Goal: Task Accomplishment & Management: Manage account settings

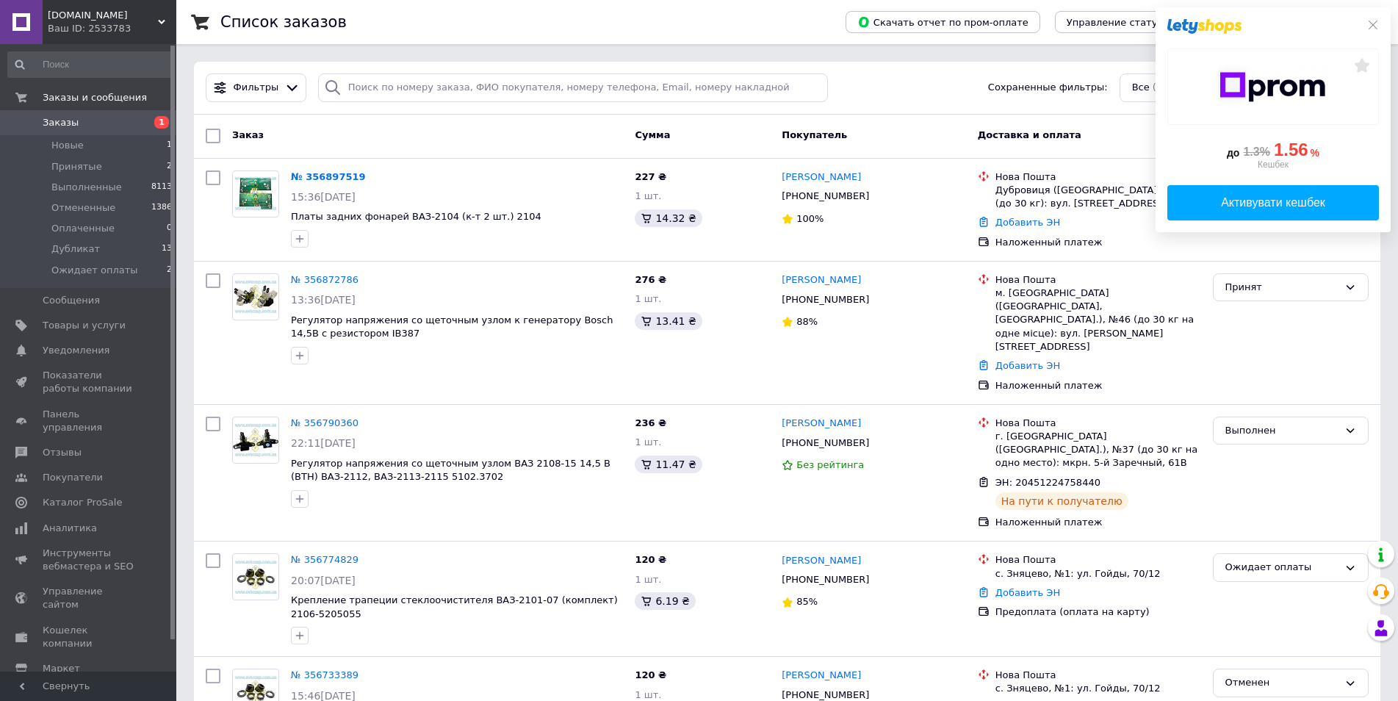
click at [1369, 26] on icon at bounding box center [1373, 25] width 12 height 12
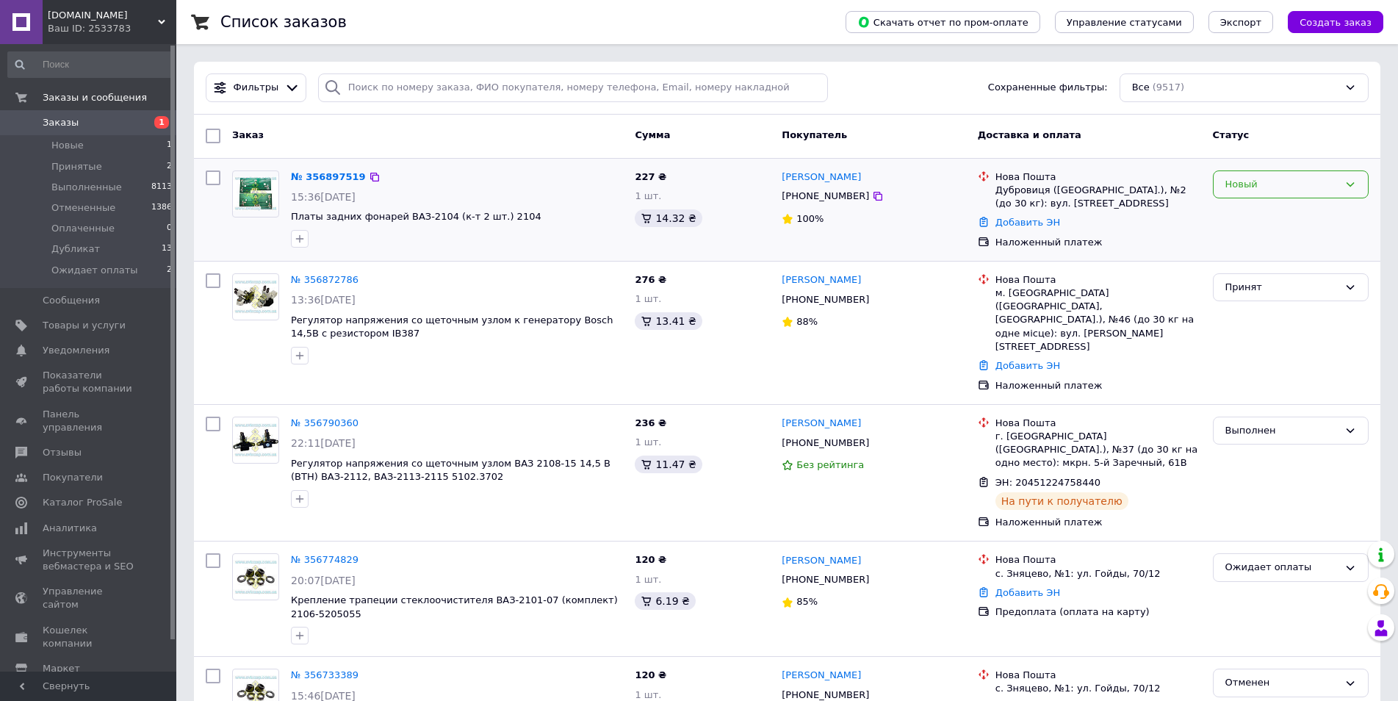
click at [1348, 184] on icon at bounding box center [1351, 184] width 8 height 4
click at [1247, 213] on li "Принят" at bounding box center [1291, 214] width 154 height 27
click at [317, 278] on link "№ 356872786" at bounding box center [325, 279] width 68 height 11
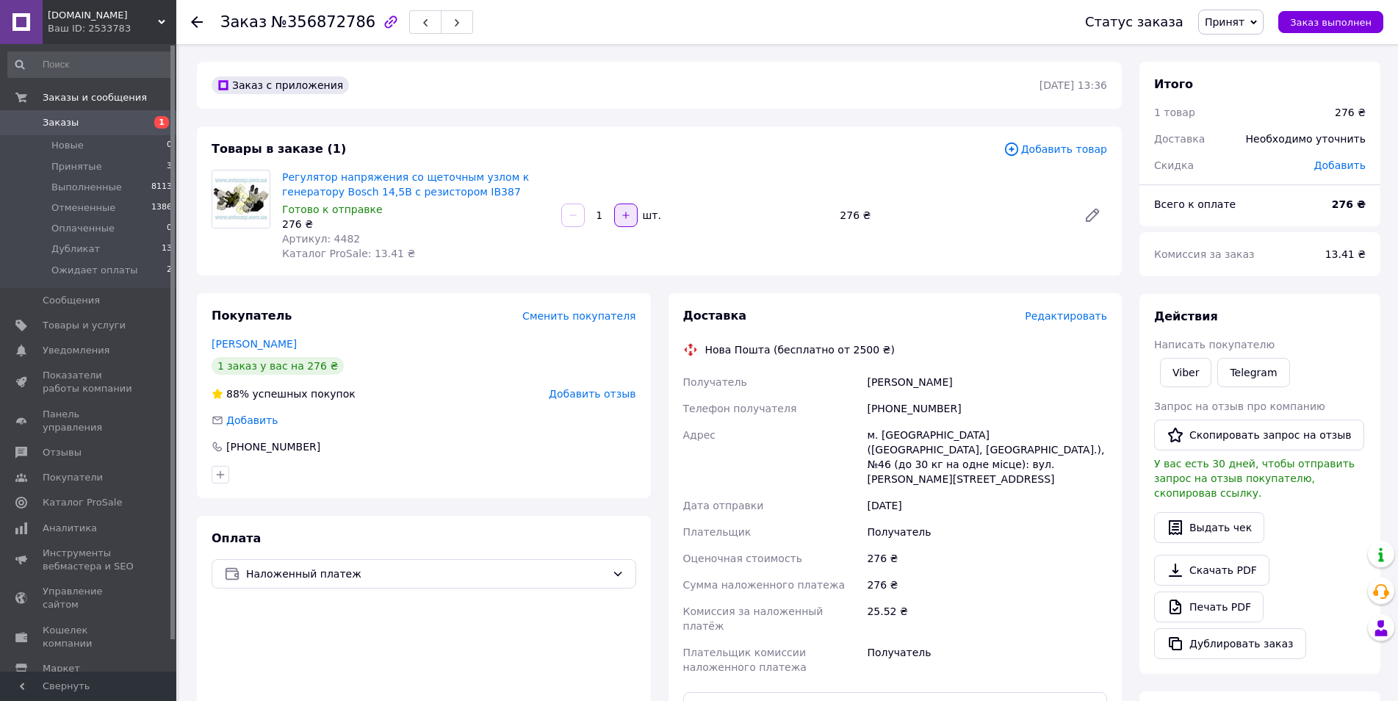
click at [627, 216] on icon "button" at bounding box center [626, 215] width 10 height 10
type input "2"
click at [94, 496] on span "Каталог ProSale" at bounding box center [82, 502] width 79 height 13
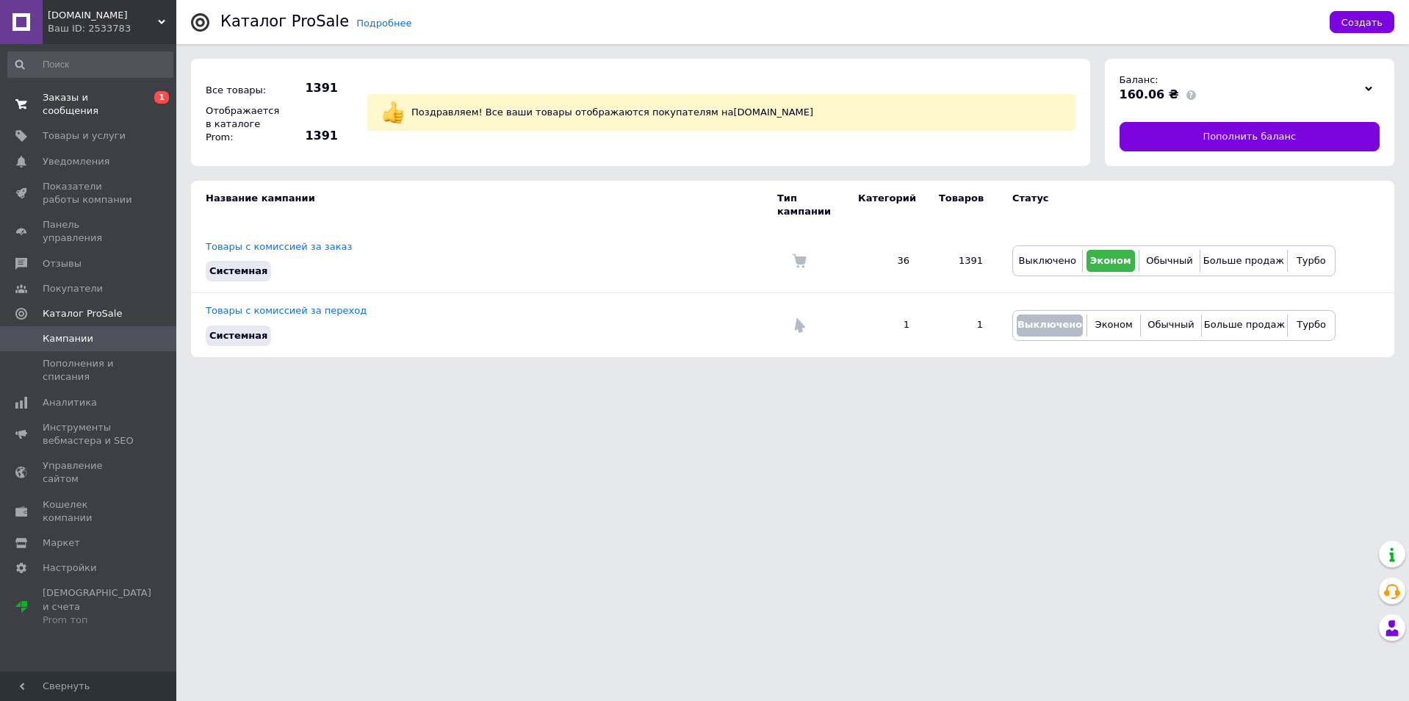
click at [51, 101] on span "Заказы и сообщения" at bounding box center [89, 104] width 93 height 26
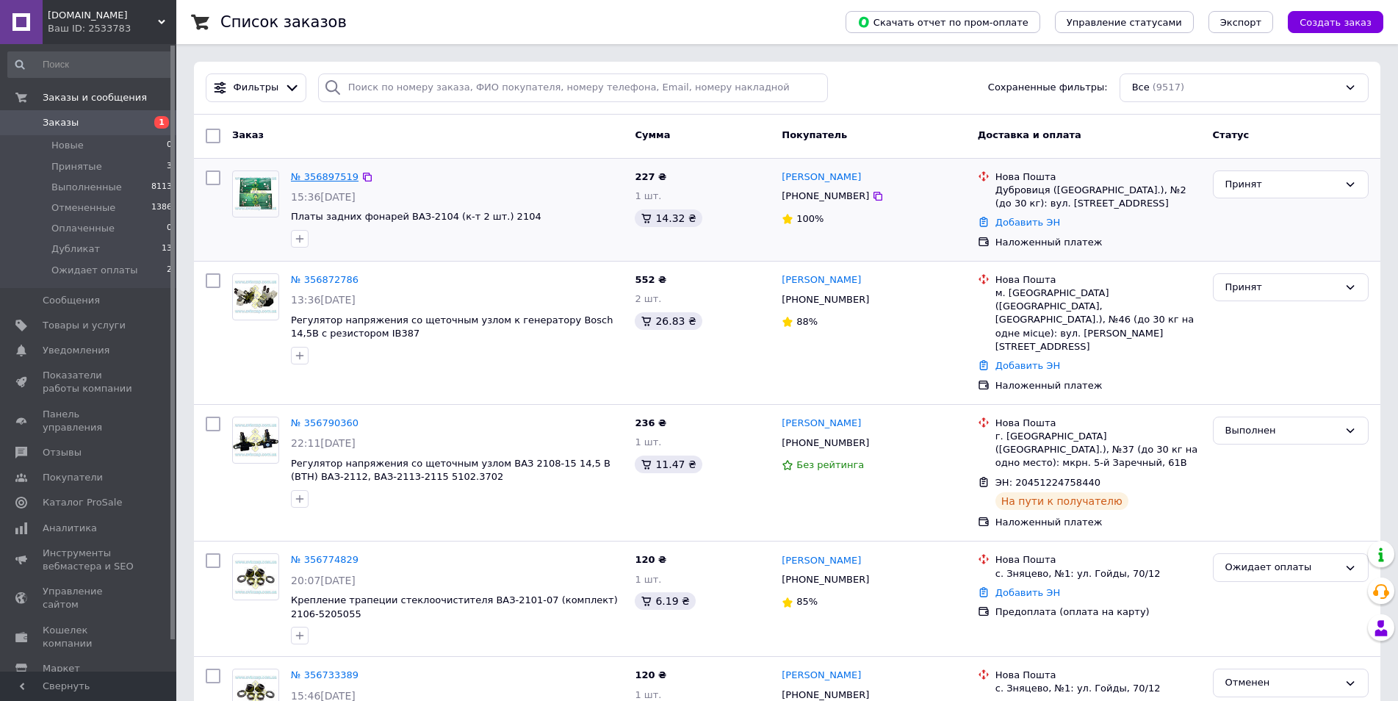
click at [320, 177] on link "№ 356897519" at bounding box center [325, 176] width 68 height 11
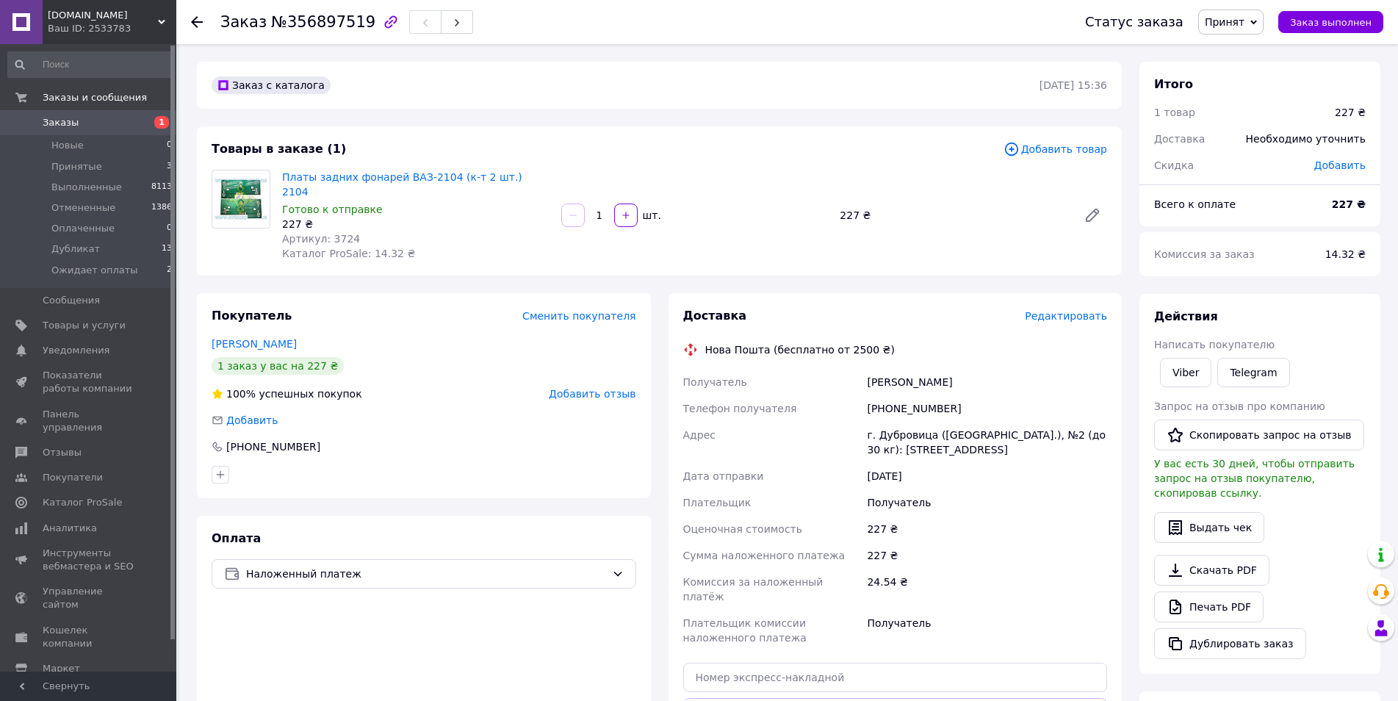
click at [1078, 310] on span "Редактировать" at bounding box center [1066, 316] width 82 height 12
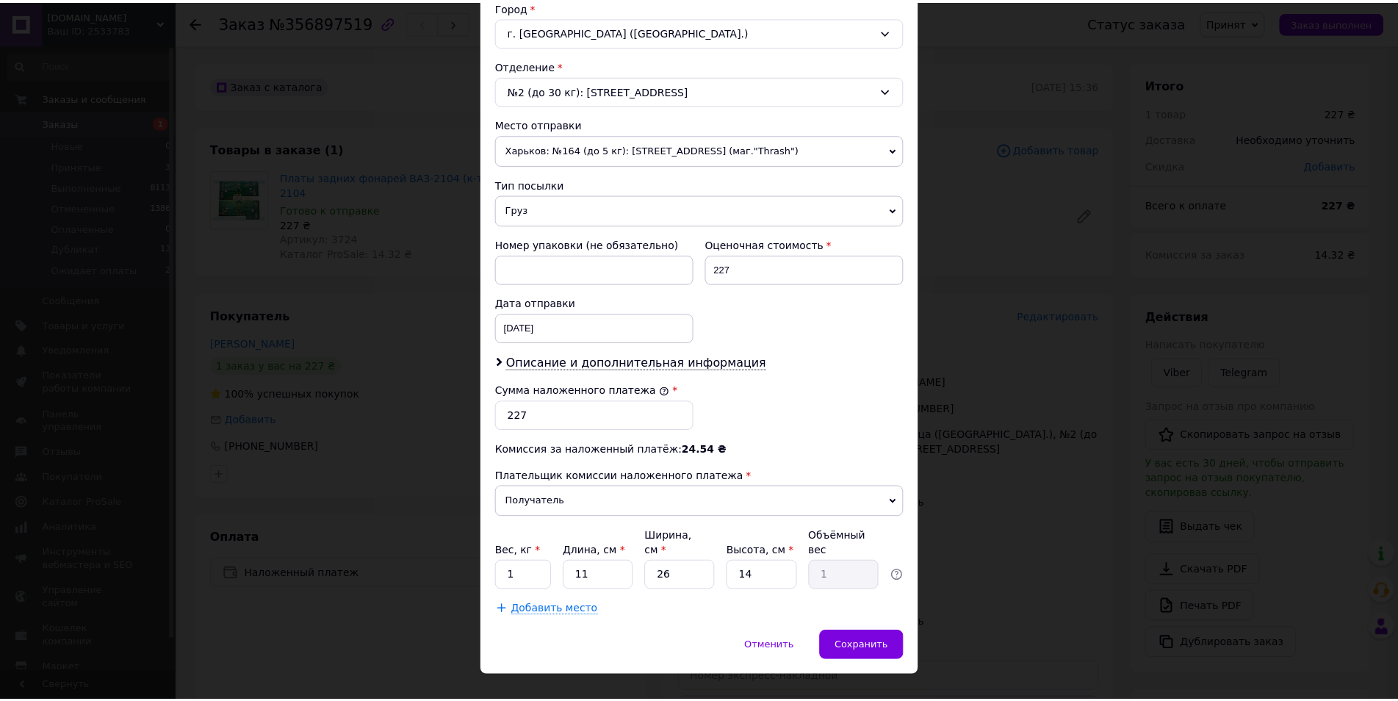
scroll to position [420, 0]
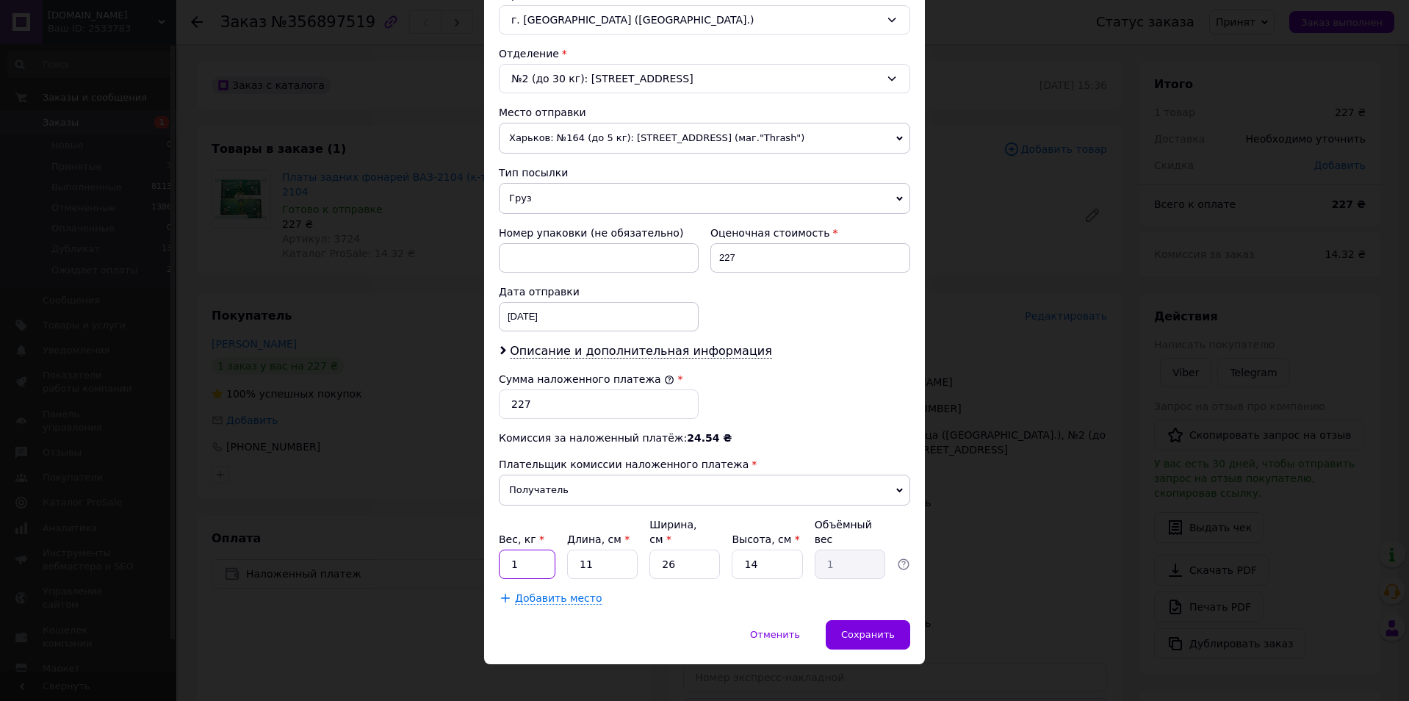
drag, startPoint x: 500, startPoint y: 552, endPoint x: 529, endPoint y: 549, distance: 29.6
click at [529, 550] on input "1" at bounding box center [527, 564] width 57 height 29
type input "0.5"
drag, startPoint x: 583, startPoint y: 548, endPoint x: 593, endPoint y: 547, distance: 9.7
click at [593, 550] on input "11" at bounding box center [602, 564] width 71 height 29
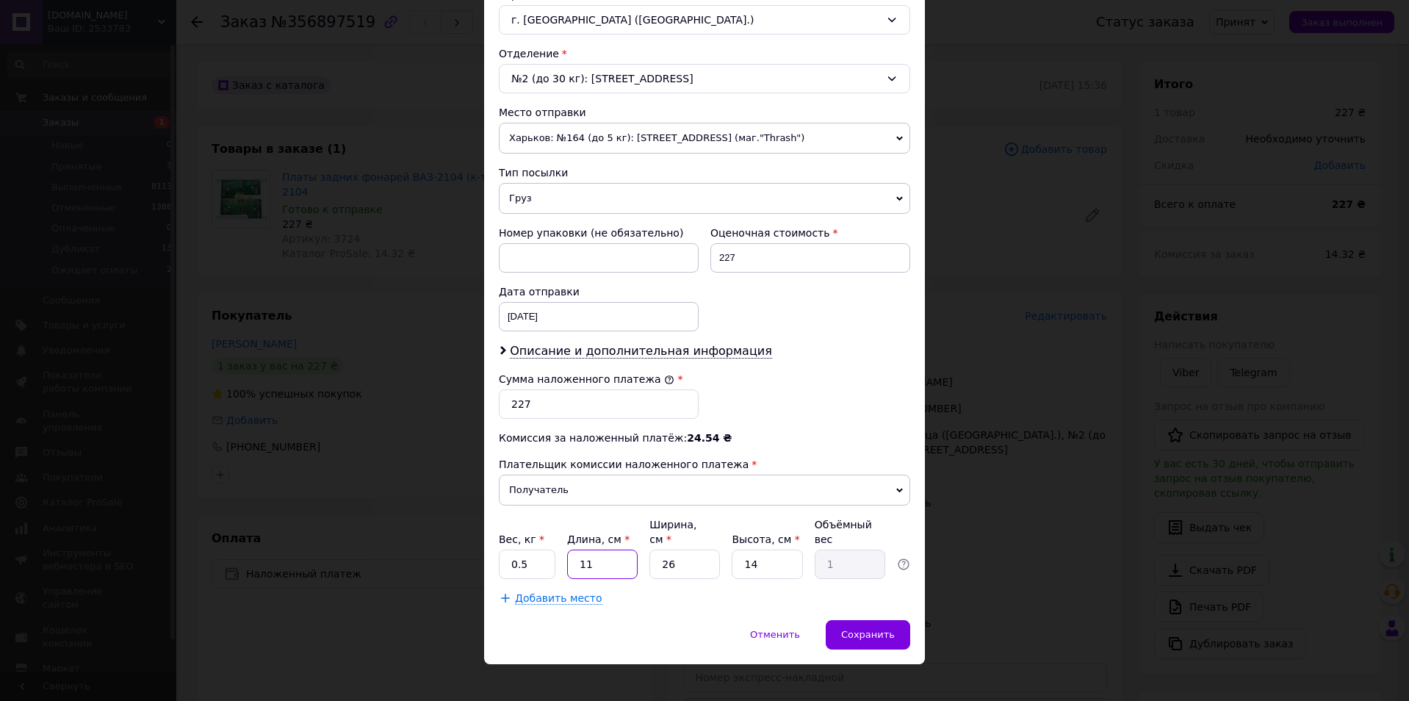
drag, startPoint x: 572, startPoint y: 551, endPoint x: 599, endPoint y: 550, distance: 26.5
click at [598, 550] on input "11" at bounding box center [602, 564] width 71 height 29
type input "2"
type input "0.18"
type input "22"
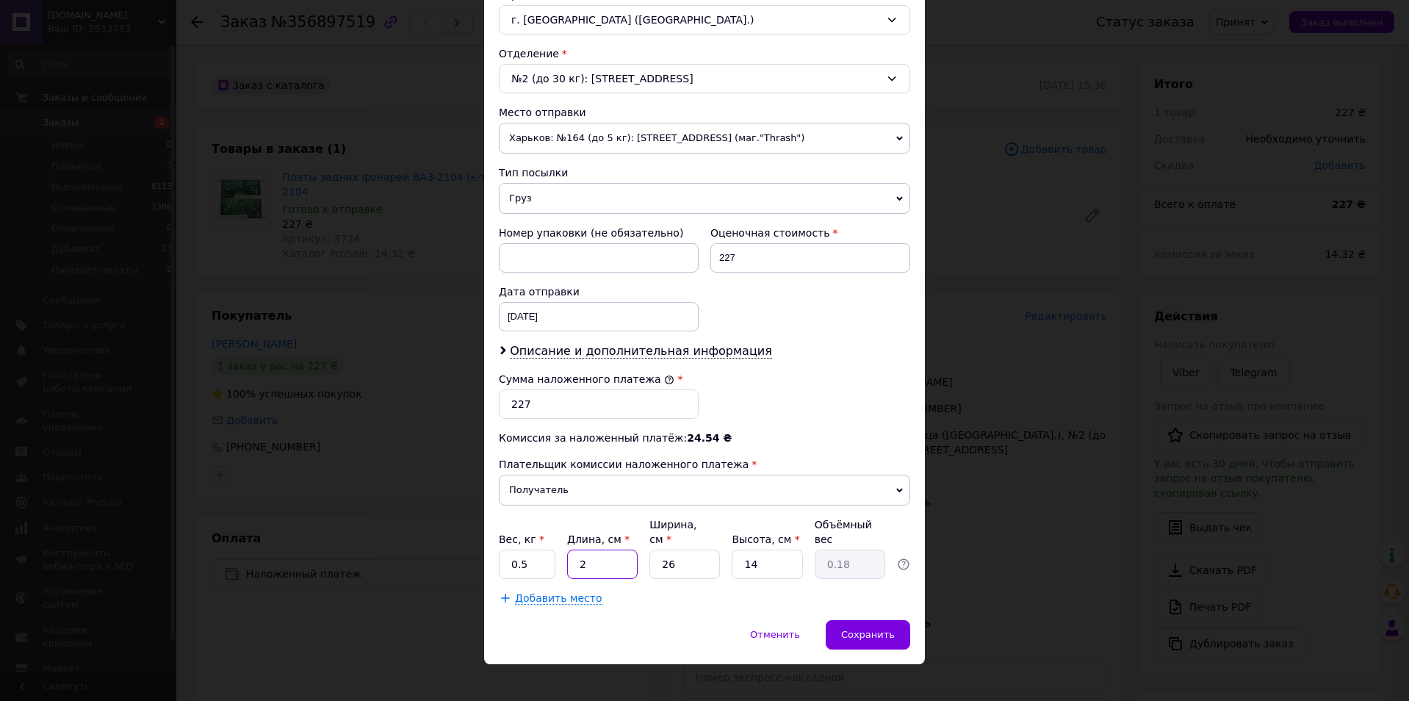
type input "2"
type input "22"
drag, startPoint x: 656, startPoint y: 553, endPoint x: 687, endPoint y: 549, distance: 31.2
click at [687, 550] on input "26" at bounding box center [684, 564] width 71 height 29
type input "1"
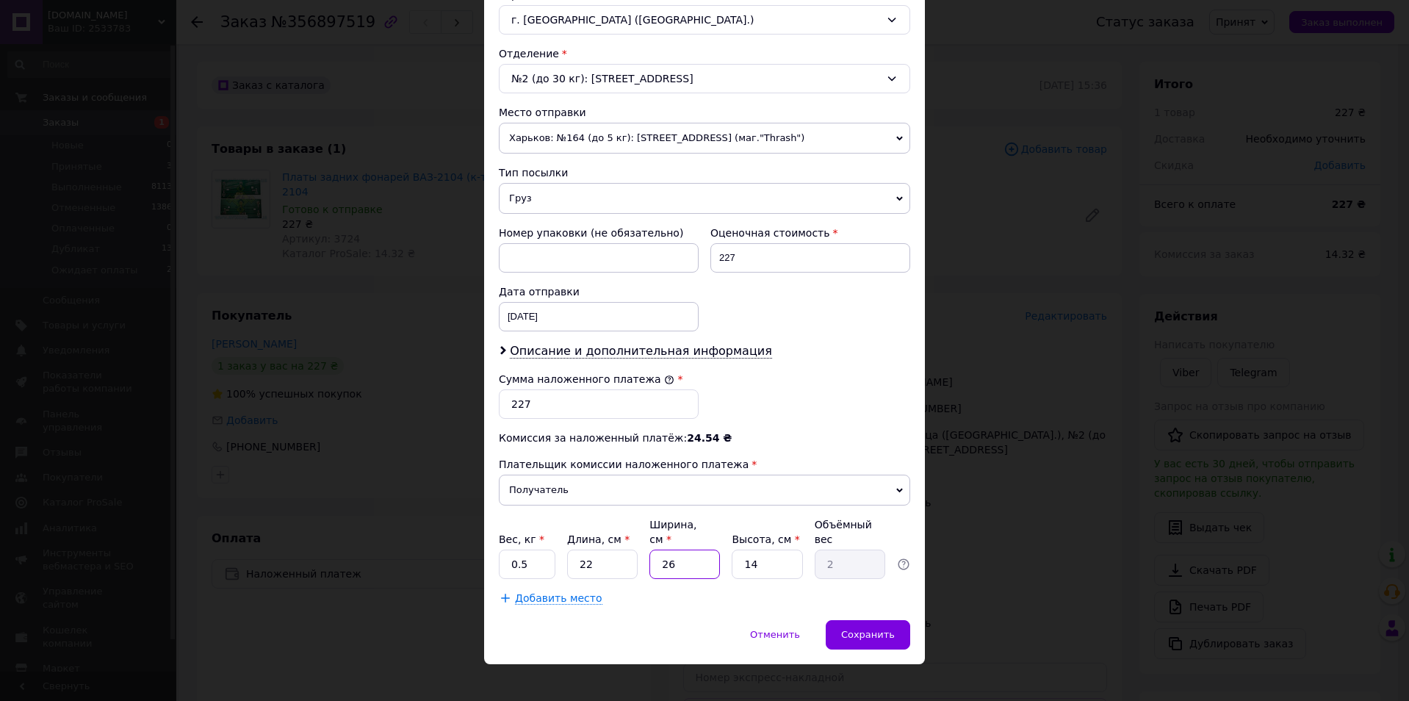
type input "0.1"
type input "11"
type input "0.85"
type input "11"
drag, startPoint x: 740, startPoint y: 553, endPoint x: 764, endPoint y: 545, distance: 25.6
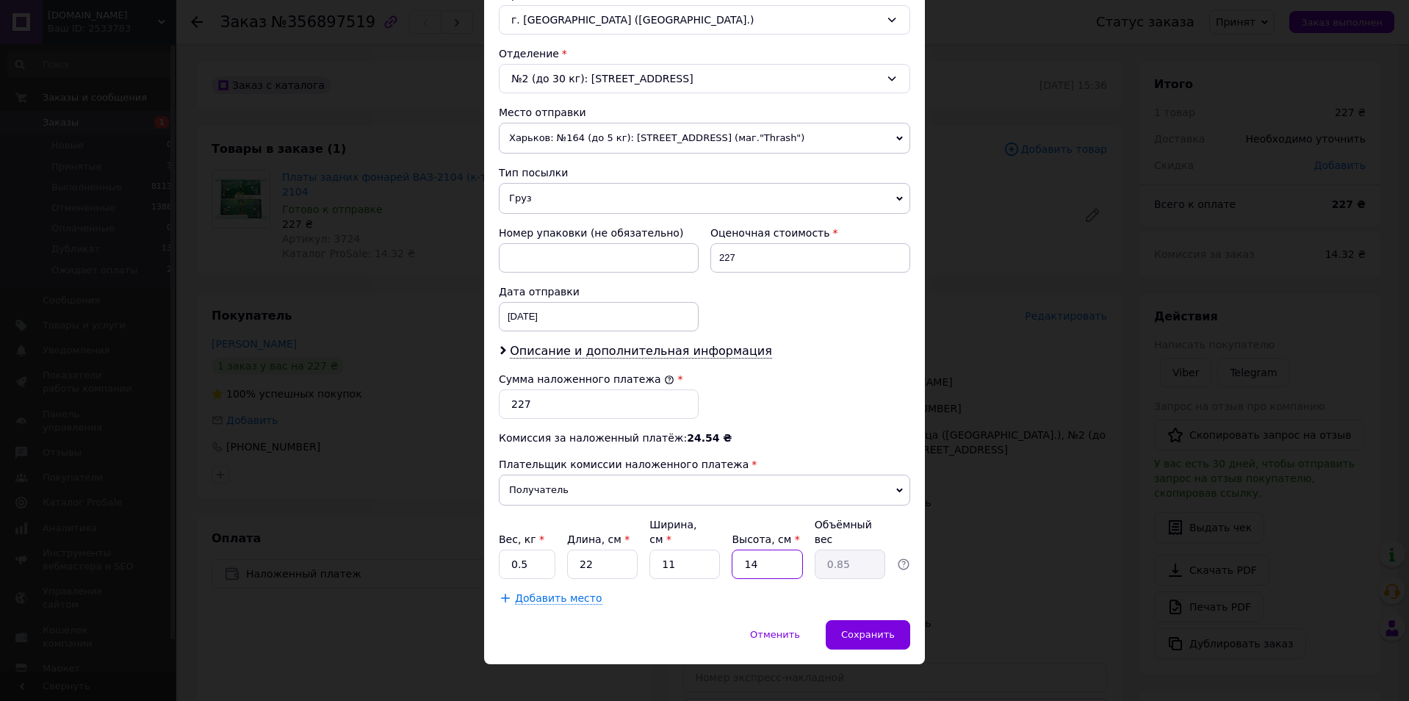
click at [764, 550] on input "14" at bounding box center [767, 564] width 71 height 29
type input "3"
type input "0.18"
type input "3"
click at [865, 629] on span "Сохранить" at bounding box center [868, 634] width 54 height 11
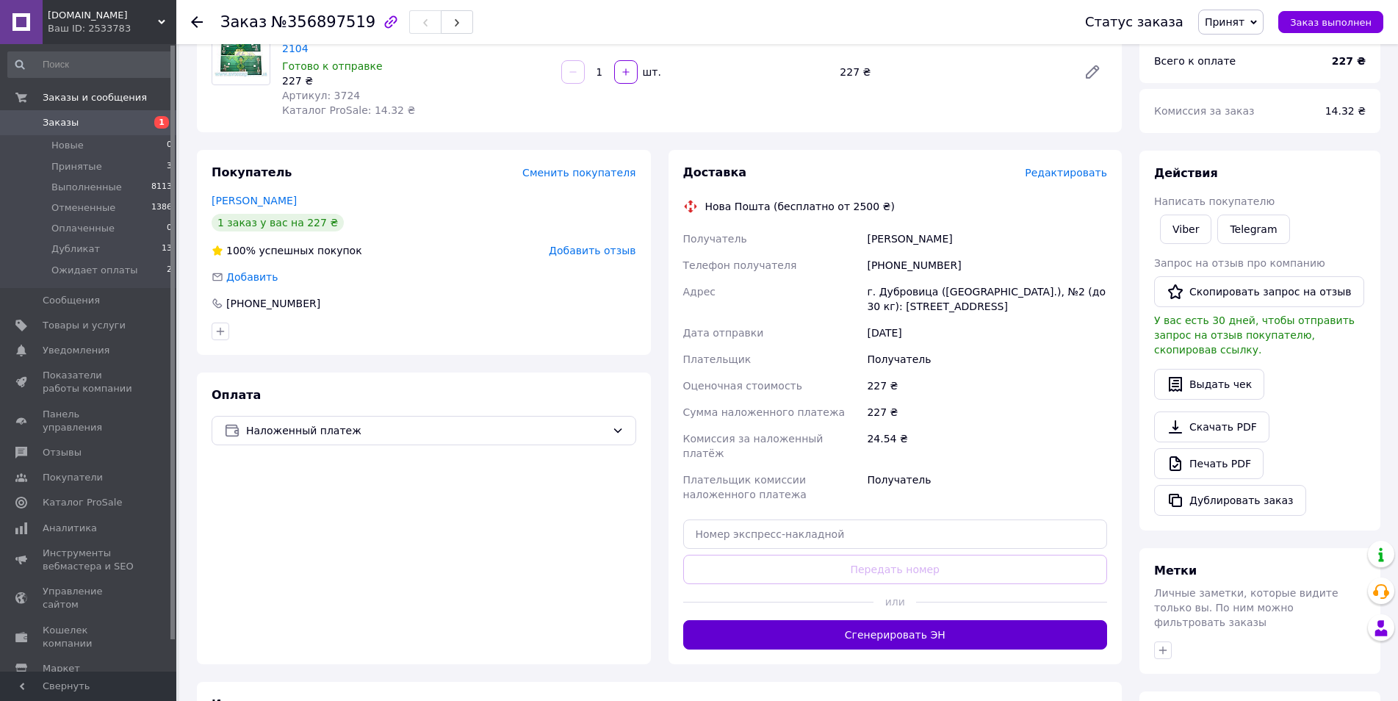
scroll to position [147, 0]
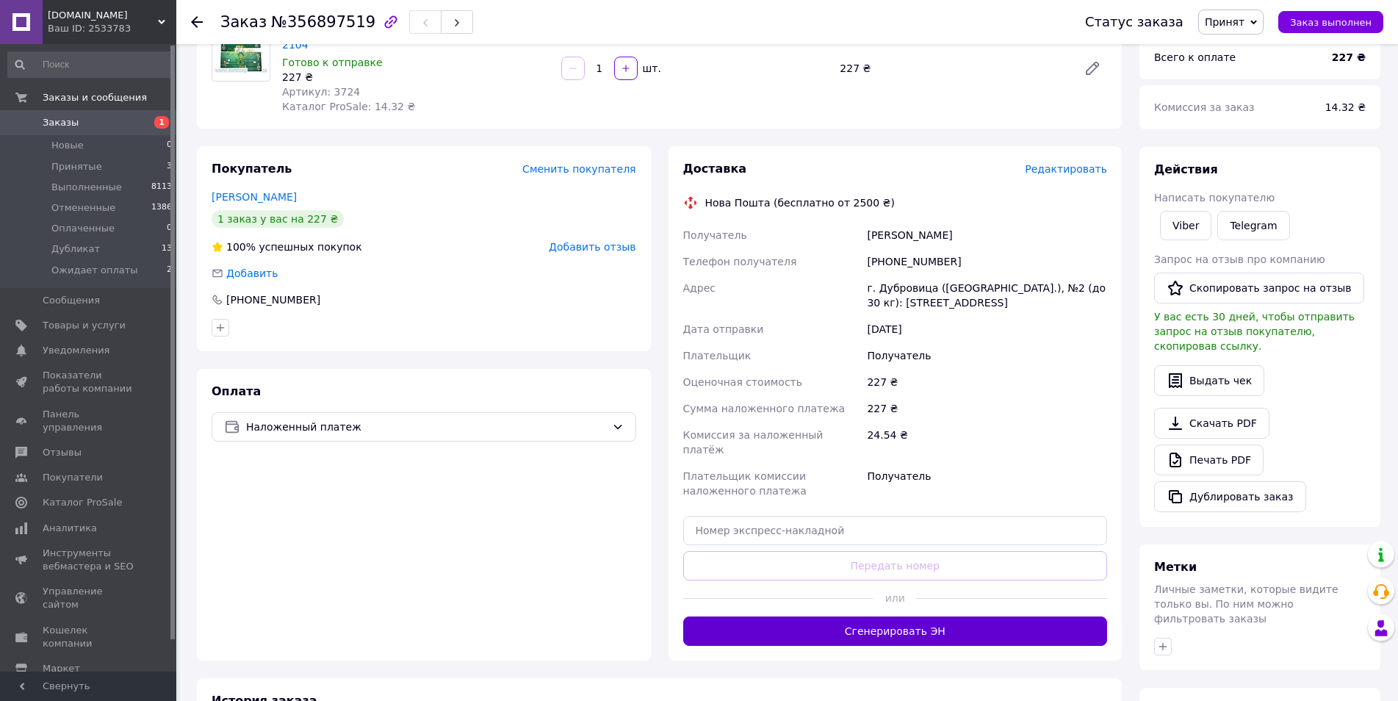
click at [900, 616] on button "Сгенерировать ЭН" at bounding box center [895, 630] width 425 height 29
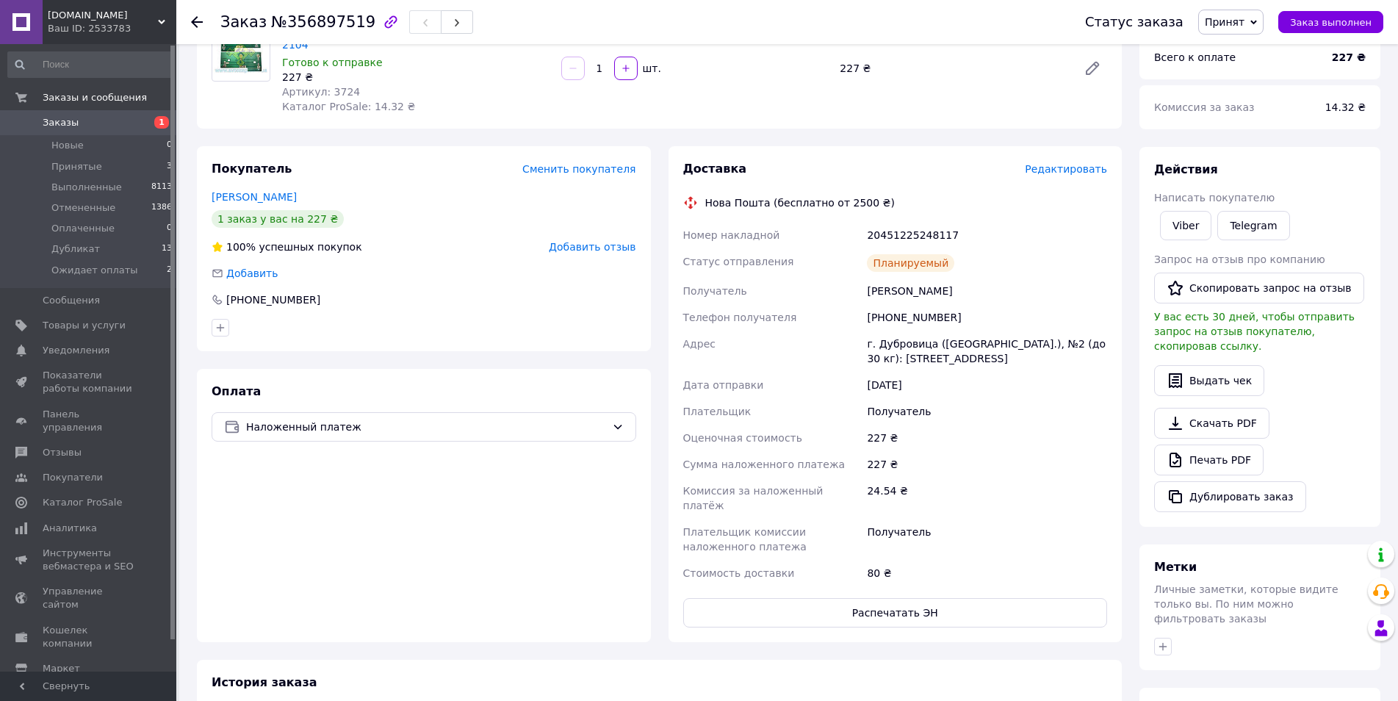
click at [56, 127] on span "Заказы" at bounding box center [61, 122] width 36 height 13
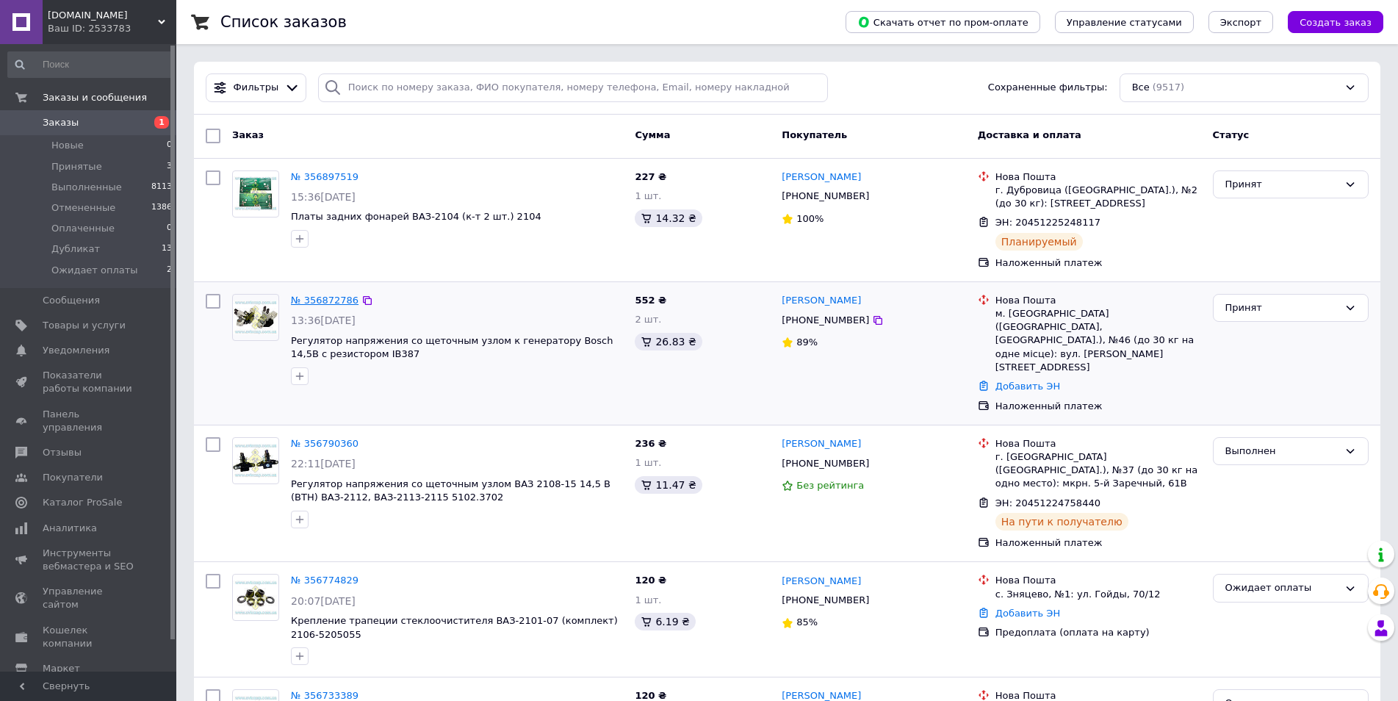
click at [321, 301] on link "№ 356872786" at bounding box center [325, 300] width 68 height 11
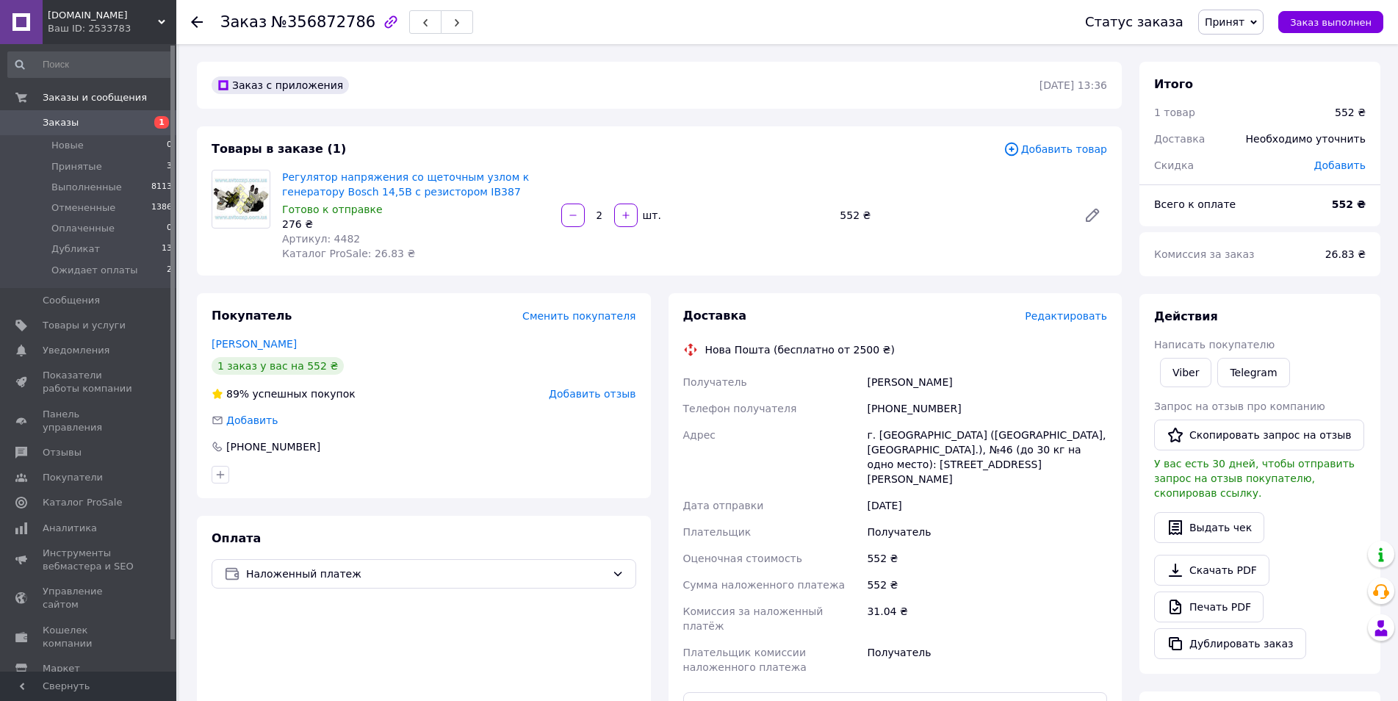
click at [1084, 322] on span "Редактировать" at bounding box center [1066, 316] width 82 height 12
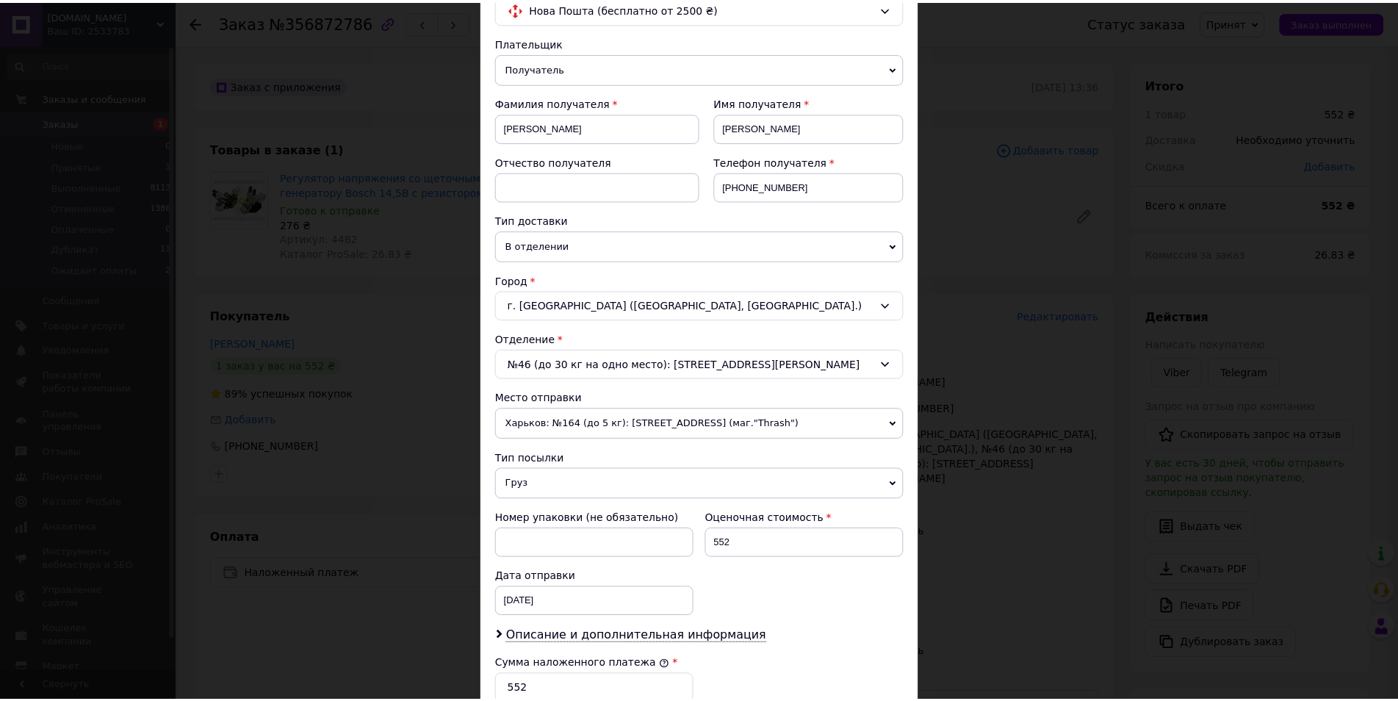
scroll to position [420, 0]
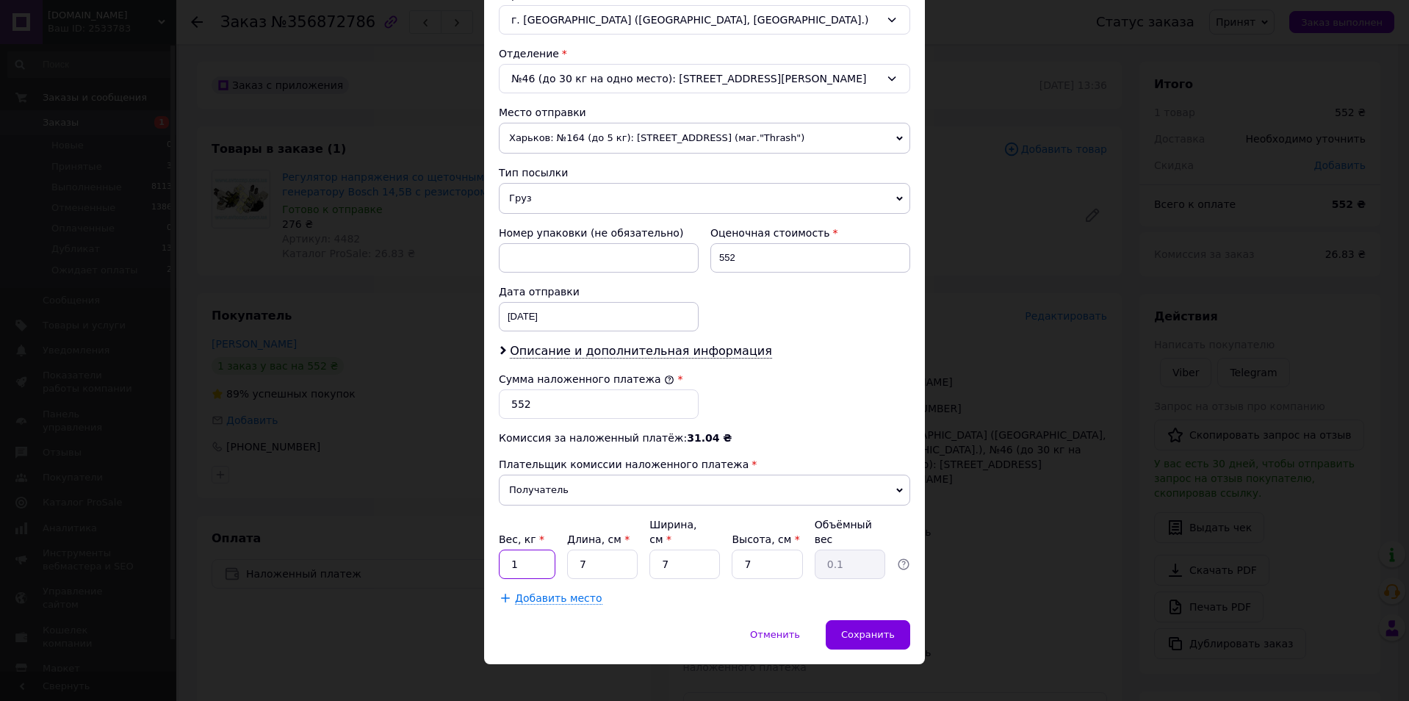
drag, startPoint x: 505, startPoint y: 550, endPoint x: 523, endPoint y: 547, distance: 17.8
click at [523, 550] on input "1" at bounding box center [527, 564] width 57 height 29
type input "0.5"
drag, startPoint x: 584, startPoint y: 542, endPoint x: 611, endPoint y: 556, distance: 30.6
click at [601, 550] on input "7" at bounding box center [602, 564] width 71 height 29
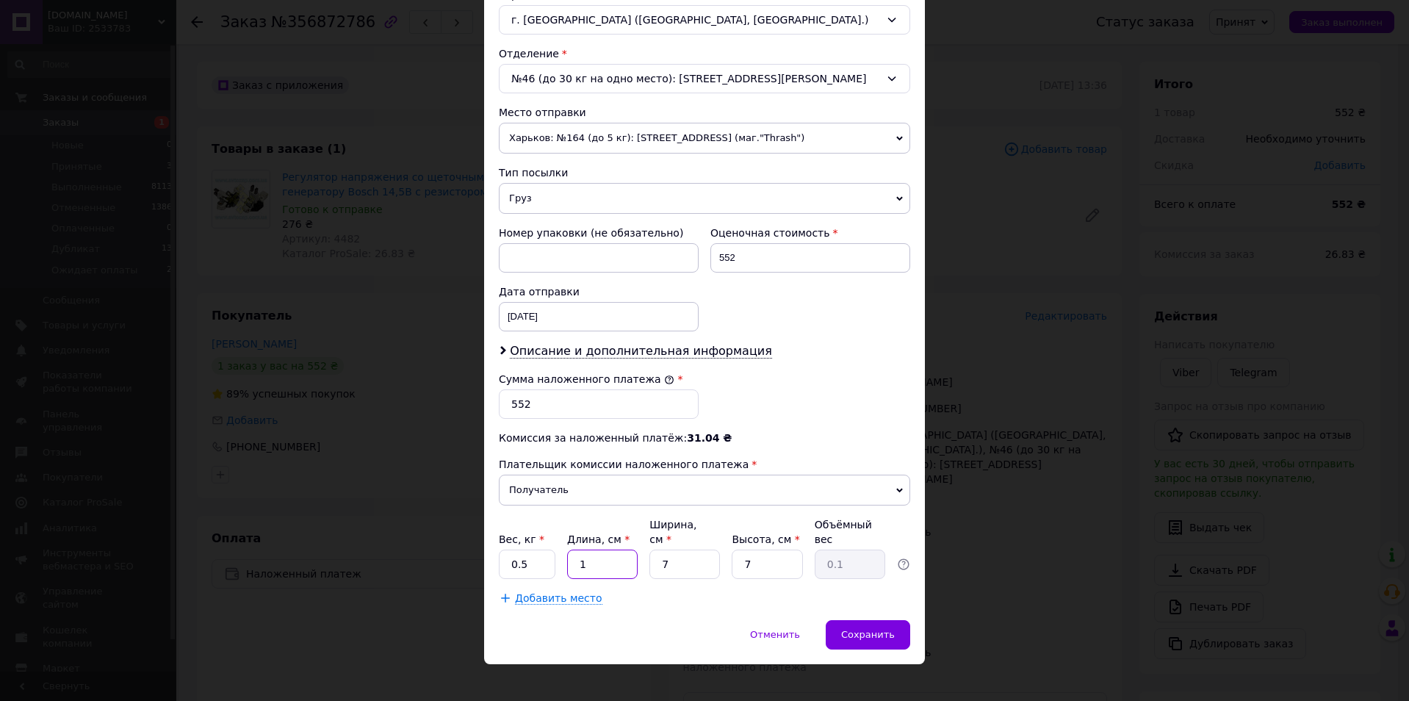
type input "11"
type input "0.13"
type input "11"
click at [857, 629] on span "Сохранить" at bounding box center [868, 634] width 54 height 11
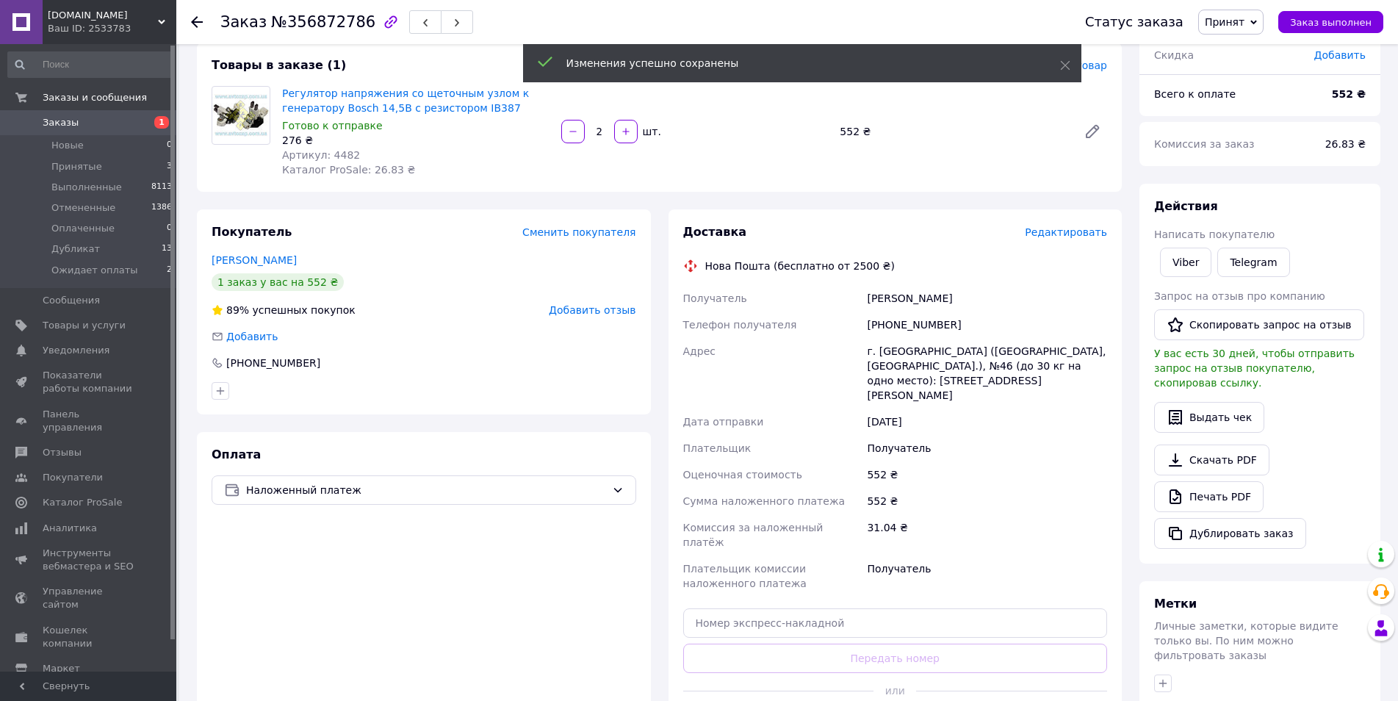
scroll to position [220, 0]
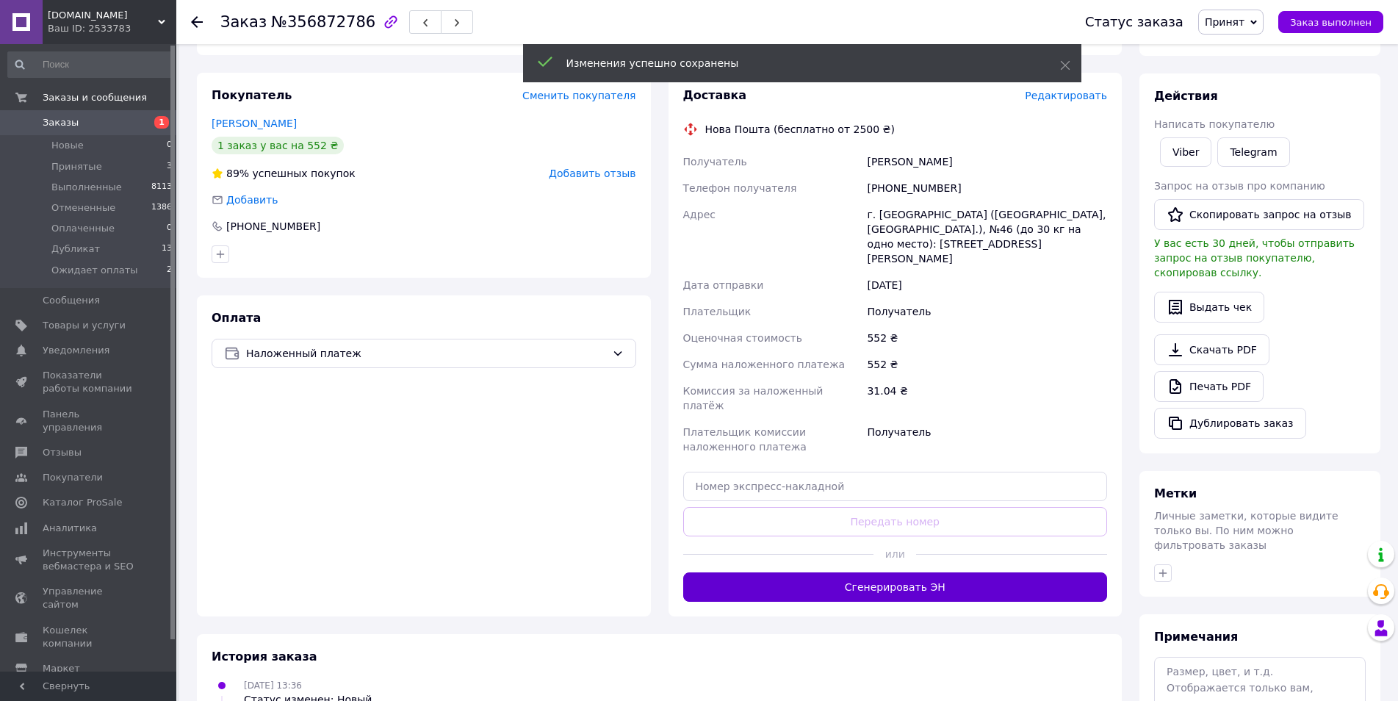
click at [892, 572] on button "Сгенерировать ЭН" at bounding box center [895, 586] width 425 height 29
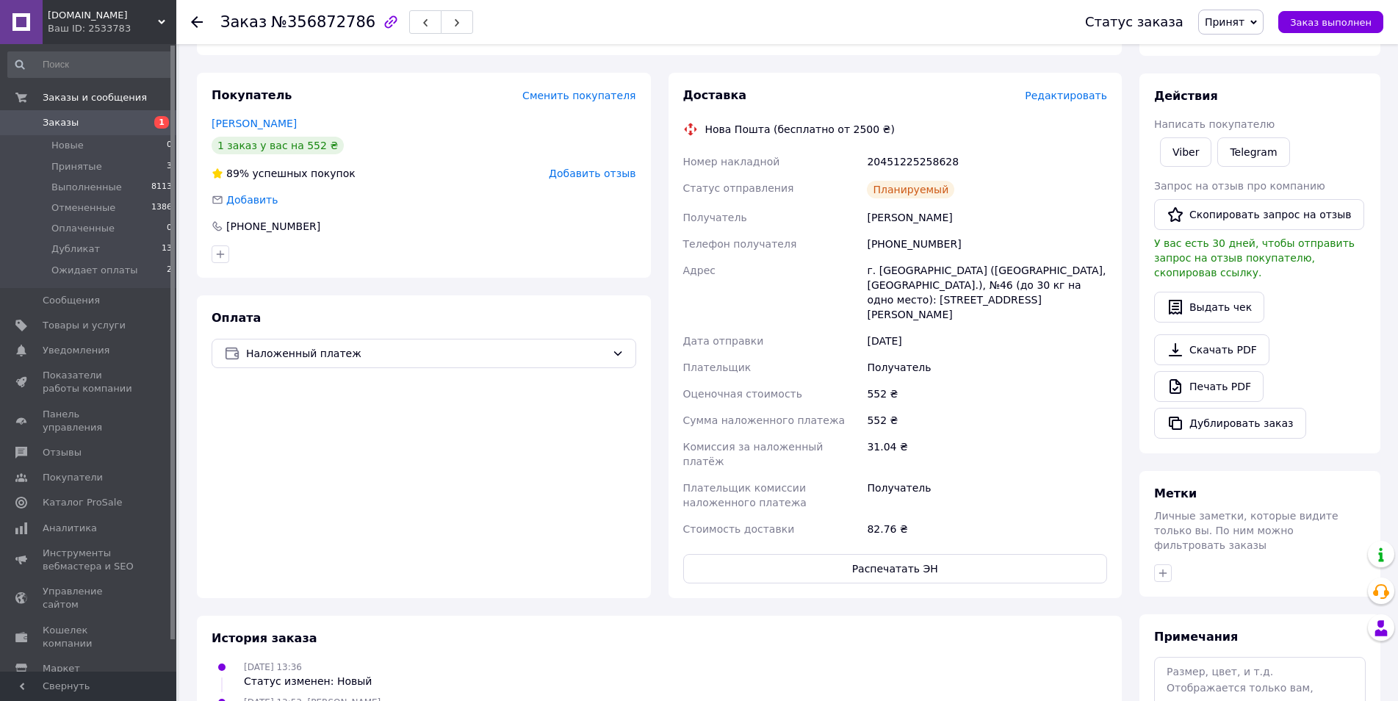
click at [59, 124] on span "Заказы" at bounding box center [61, 122] width 36 height 13
